Goal: Task Accomplishment & Management: Manage account settings

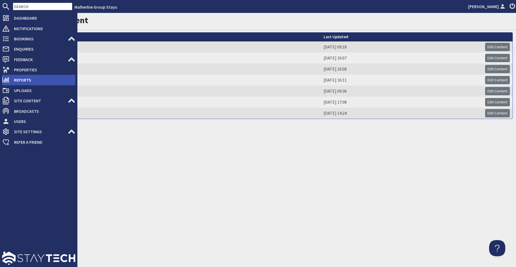
click at [30, 78] on span "Reports" at bounding box center [43, 80] width 66 height 9
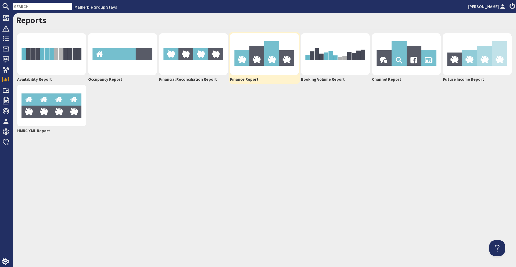
click at [257, 68] on img at bounding box center [264, 53] width 69 height 41
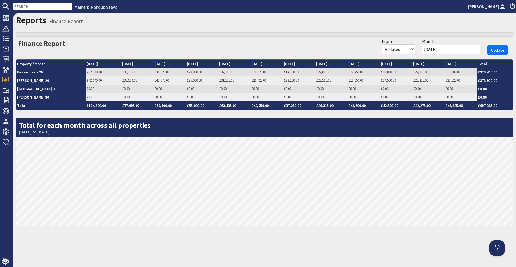
click at [464, 51] on input "01/08/2025" at bounding box center [451, 49] width 58 height 9
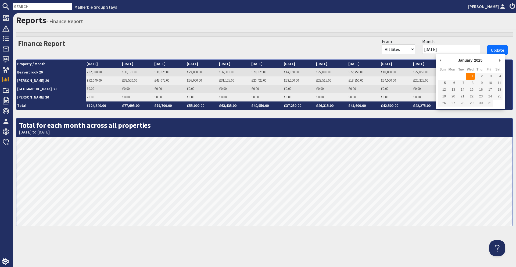
type input "01/01/2025"
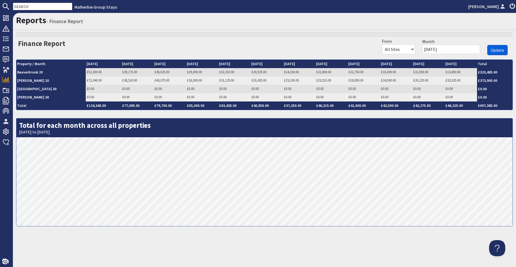
click at [493, 49] on span "Update" at bounding box center [497, 49] width 13 height 5
click at [348, 72] on link "£39,175.00" at bounding box center [355, 72] width 15 height 5
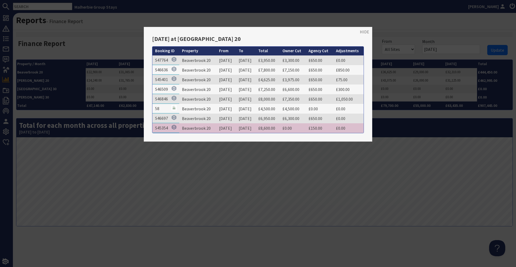
click at [429, 146] on div at bounding box center [258, 133] width 516 height 267
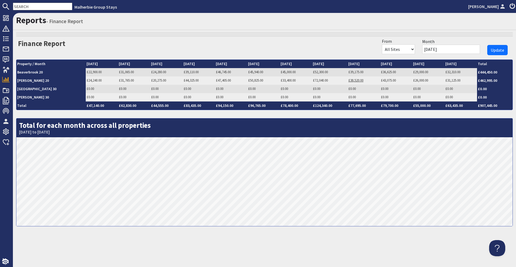
click at [353, 79] on link "£38,520.00" at bounding box center [355, 80] width 15 height 5
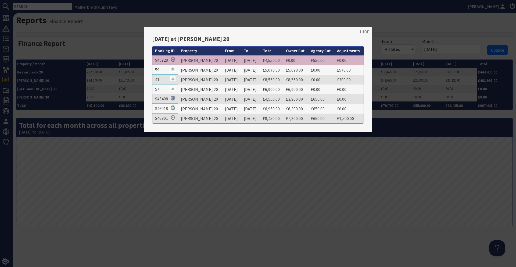
click at [422, 138] on div at bounding box center [258, 133] width 516 height 267
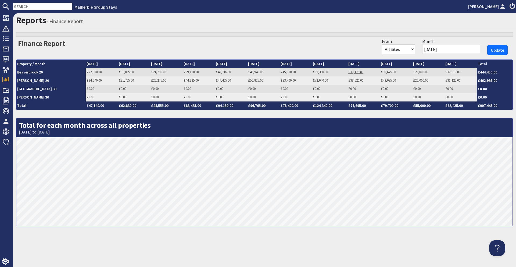
click at [351, 71] on link "£39,175.00" at bounding box center [355, 72] width 15 height 5
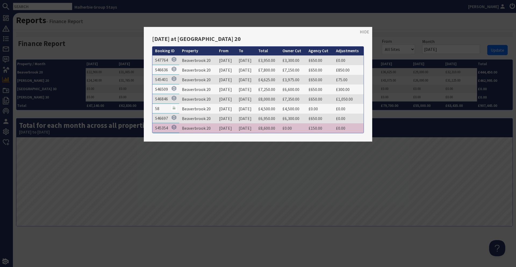
click at [402, 131] on div at bounding box center [258, 133] width 516 height 267
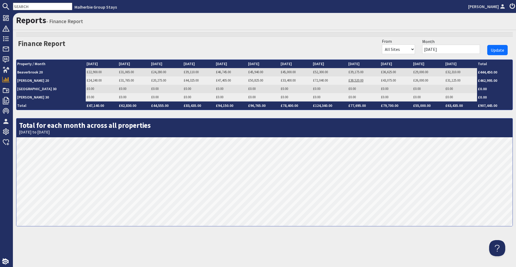
click at [354, 79] on link "£38,520.00" at bounding box center [355, 80] width 15 height 5
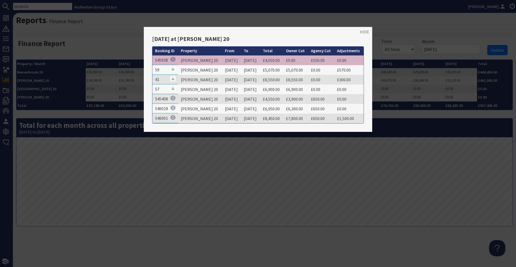
click at [369, 153] on div at bounding box center [258, 133] width 516 height 267
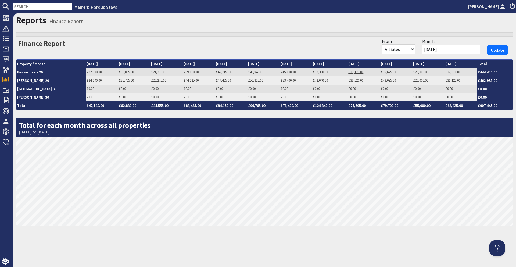
click at [348, 73] on link "£39,175.00" at bounding box center [355, 72] width 15 height 5
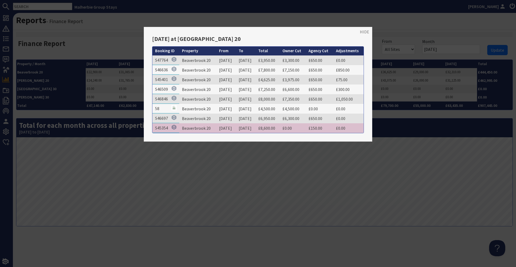
click at [281, 171] on div at bounding box center [258, 133] width 516 height 267
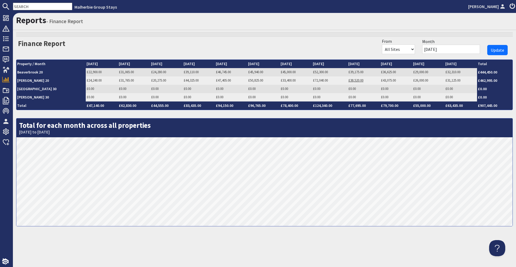
click at [348, 79] on link "£38,520.00" at bounding box center [355, 80] width 15 height 5
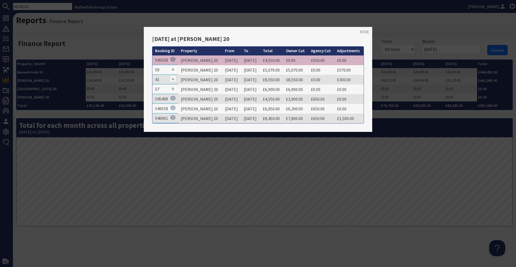
click at [257, 141] on div at bounding box center [258, 133] width 516 height 267
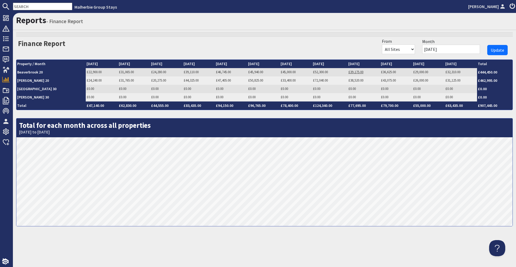
click at [352, 70] on link "£39,175.00" at bounding box center [355, 72] width 15 height 5
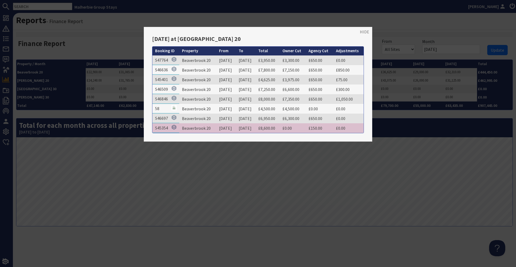
click at [435, 152] on div at bounding box center [258, 133] width 516 height 267
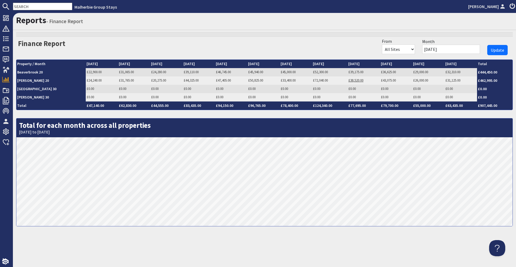
click at [348, 81] on link "£38,520.00" at bounding box center [355, 80] width 15 height 5
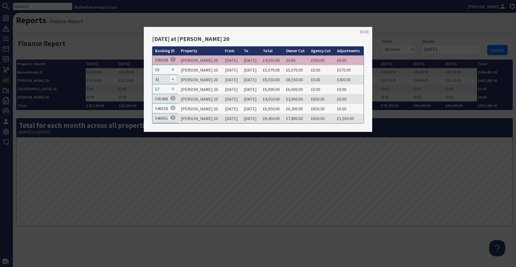
click at [363, 145] on div at bounding box center [258, 133] width 516 height 267
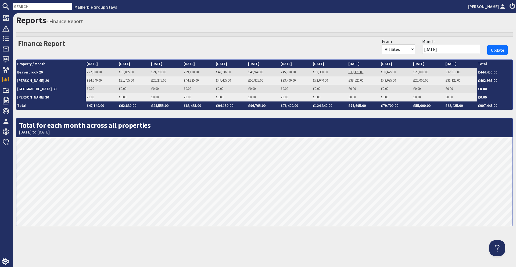
click at [352, 72] on link "£39,175.00" at bounding box center [355, 72] width 15 height 5
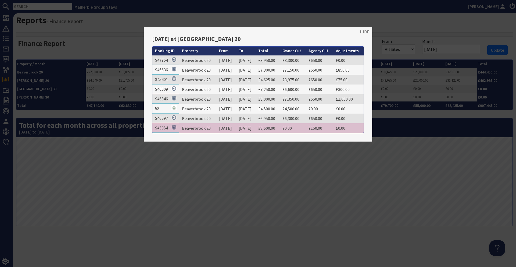
click at [385, 137] on div at bounding box center [258, 133] width 516 height 267
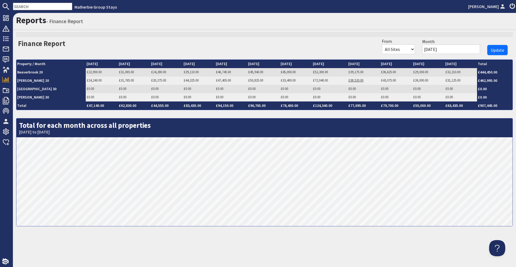
click at [350, 81] on link "£38,520.00" at bounding box center [355, 80] width 15 height 5
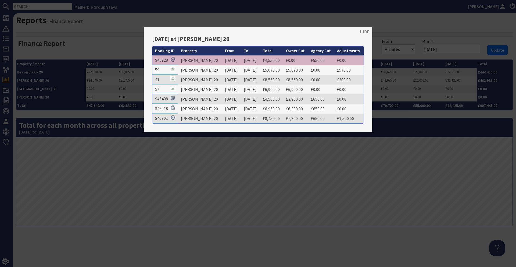
click at [387, 134] on div at bounding box center [258, 133] width 516 height 267
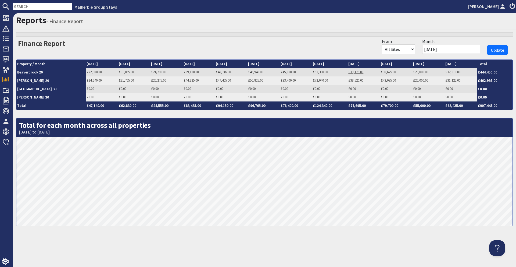
click at [348, 70] on link "£39,175.00" at bounding box center [355, 72] width 15 height 5
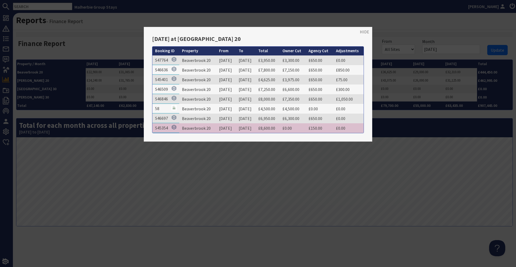
click at [317, 152] on div at bounding box center [258, 133] width 516 height 267
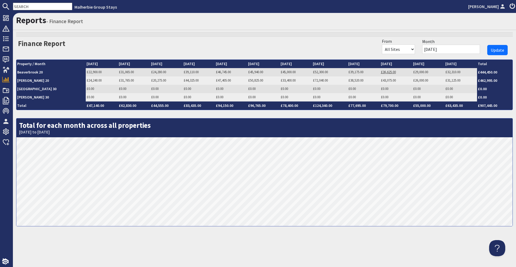
click at [381, 72] on link "£36,625.00" at bounding box center [388, 72] width 15 height 5
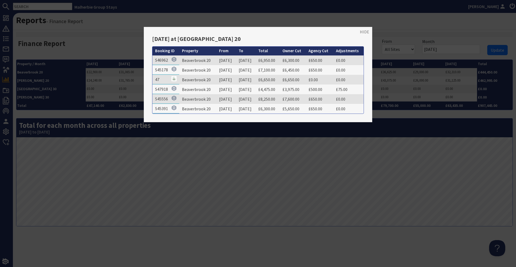
click at [340, 15] on div at bounding box center [258, 133] width 516 height 267
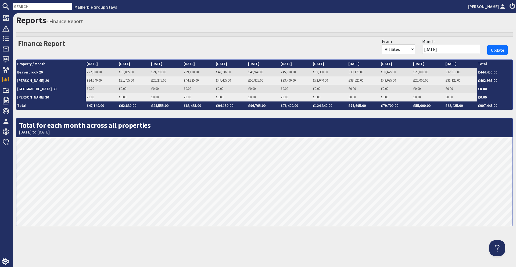
click at [381, 80] on link "£43,075.00" at bounding box center [388, 80] width 15 height 5
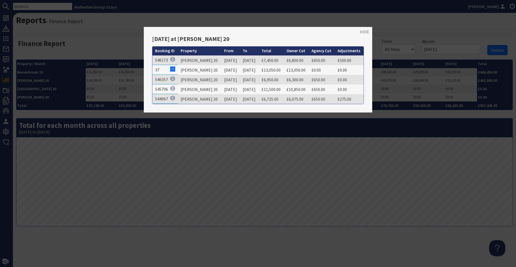
click at [392, 31] on div at bounding box center [258, 133] width 516 height 267
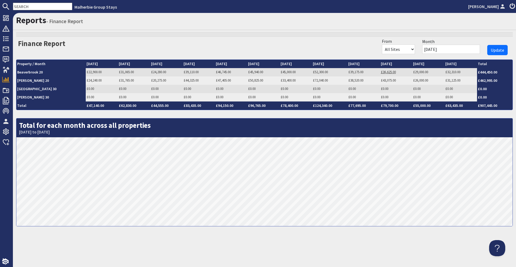
click at [386, 70] on link "£36,625.00" at bounding box center [388, 72] width 15 height 5
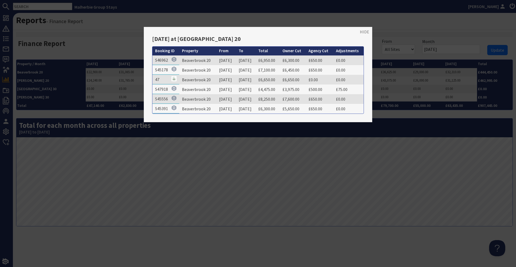
click at [394, 24] on div at bounding box center [258, 133] width 516 height 267
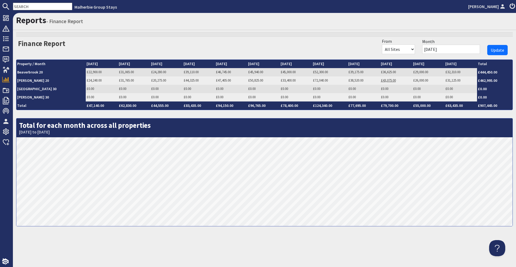
click at [382, 80] on link "£43,075.00" at bounding box center [388, 80] width 15 height 5
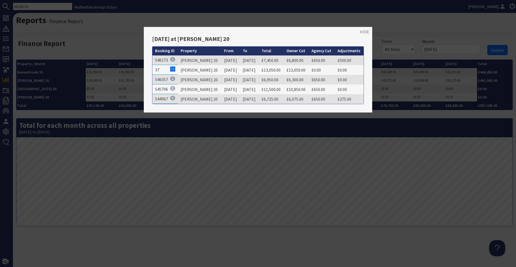
click at [415, 18] on div at bounding box center [258, 133] width 516 height 267
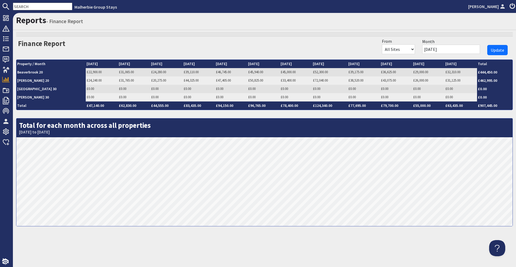
click at [415, 18] on h1 "Reports - Finance Report" at bounding box center [264, 20] width 497 height 10
click at [383, 71] on link "£36,625.00" at bounding box center [388, 72] width 15 height 5
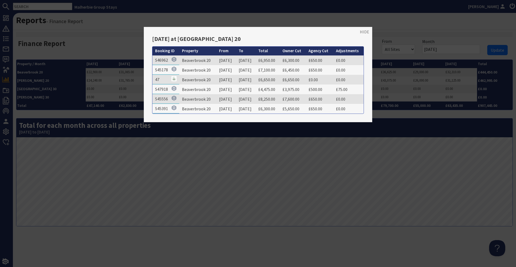
click at [406, 20] on div at bounding box center [258, 133] width 516 height 267
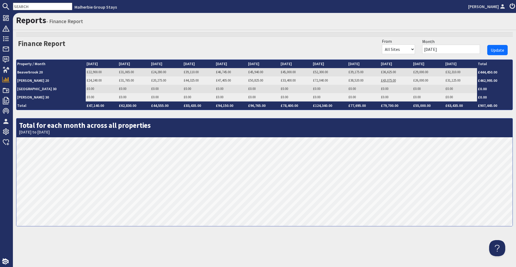
click at [381, 80] on link "£43,075.00" at bounding box center [388, 80] width 15 height 5
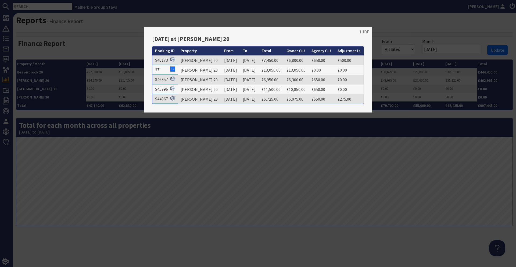
click at [396, 37] on div at bounding box center [258, 133] width 516 height 267
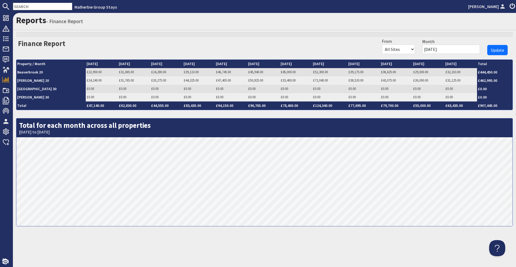
drag, startPoint x: 385, startPoint y: 81, endPoint x: 387, endPoint y: 77, distance: 4.3
click at [385, 81] on link "£43,075.00" at bounding box center [388, 80] width 15 height 5
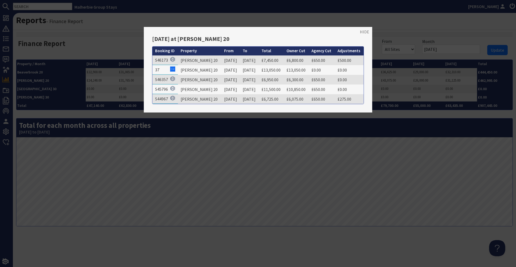
click at [405, 39] on div at bounding box center [258, 133] width 516 height 267
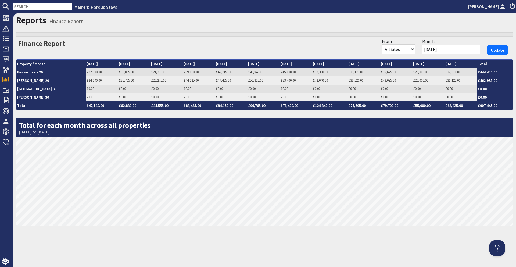
click at [381, 81] on link "£43,075.00" at bounding box center [388, 80] width 15 height 5
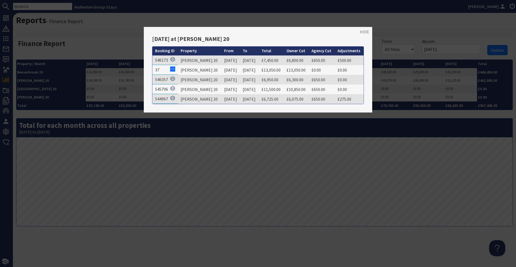
click at [405, 40] on div at bounding box center [258, 133] width 516 height 267
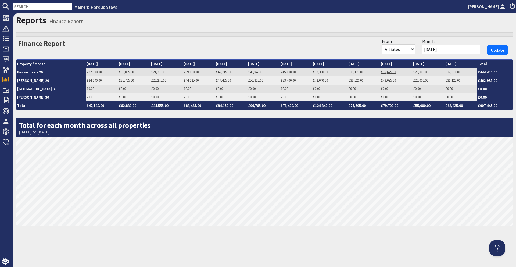
click at [387, 70] on link "£36,625.00" at bounding box center [388, 72] width 15 height 5
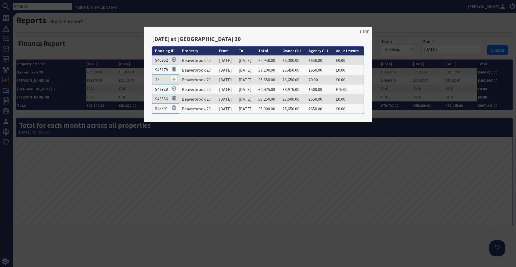
click at [398, 36] on div at bounding box center [258, 133] width 516 height 267
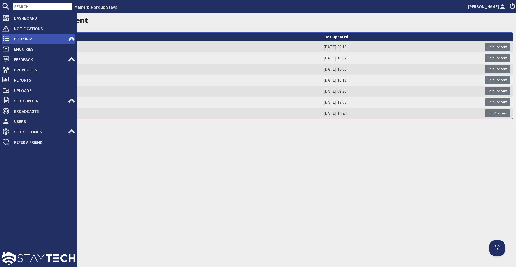
click at [14, 38] on span "Bookings" at bounding box center [39, 38] width 58 height 9
click at [28, 40] on span "Bookings" at bounding box center [39, 38] width 58 height 9
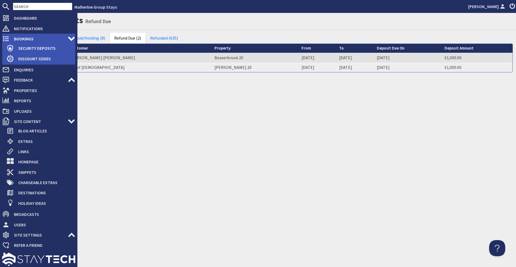
click at [18, 39] on span "Bookings" at bounding box center [39, 38] width 58 height 9
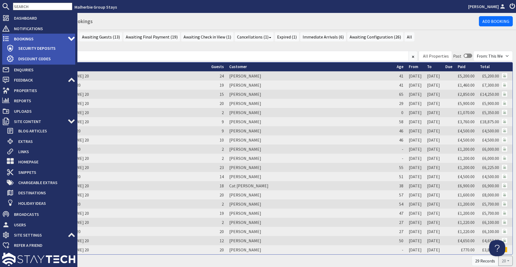
click at [10, 40] on span "Bookings" at bounding box center [39, 38] width 58 height 9
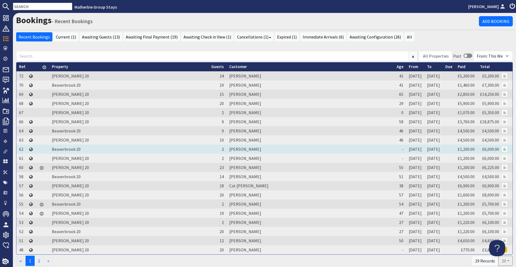
click at [227, 149] on td "[PERSON_NAME]" at bounding box center [310, 148] width 167 height 9
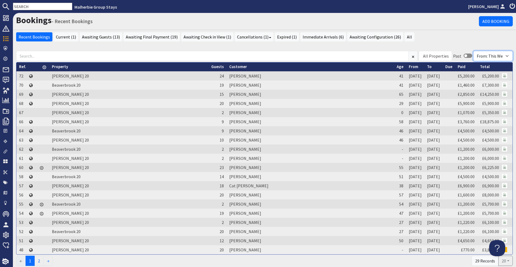
click at [498, 58] on select "From: All Sites From: Group Stays From: This Website From: Sleeps 12" at bounding box center [493, 56] width 40 height 10
select select
click at [473, 51] on select "From: All Sites From: Group Stays From: This Website From: Sleeps 12" at bounding box center [493, 56] width 40 height 10
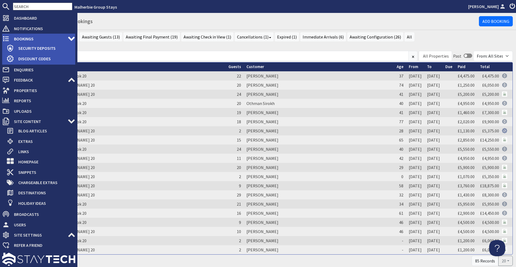
click at [15, 36] on span "Bookings" at bounding box center [39, 38] width 58 height 9
select select
